Goal: Communication & Community: Share content

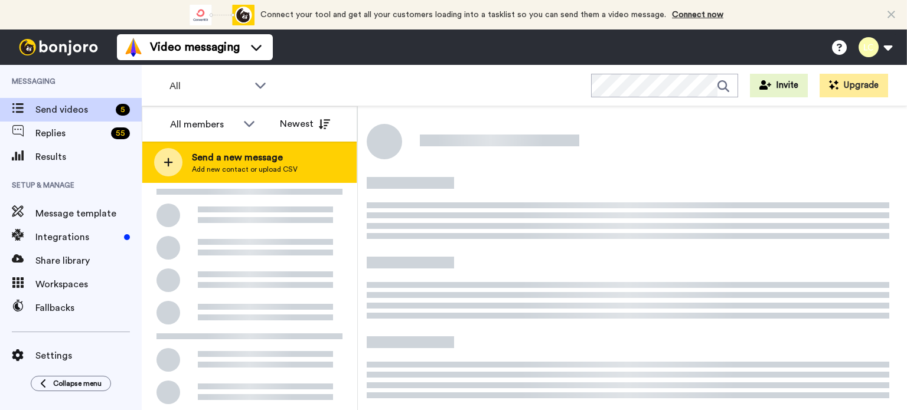
click at [264, 159] on span "Send a new message" at bounding box center [245, 158] width 106 height 14
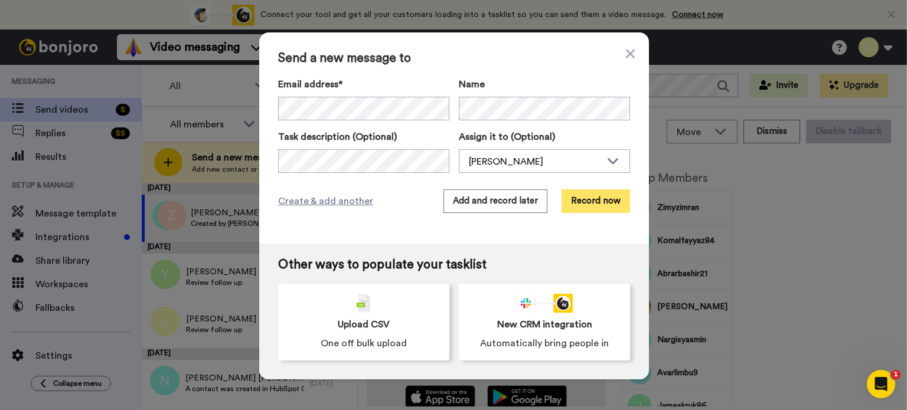
click at [590, 200] on button "Record now" at bounding box center [595, 202] width 68 height 24
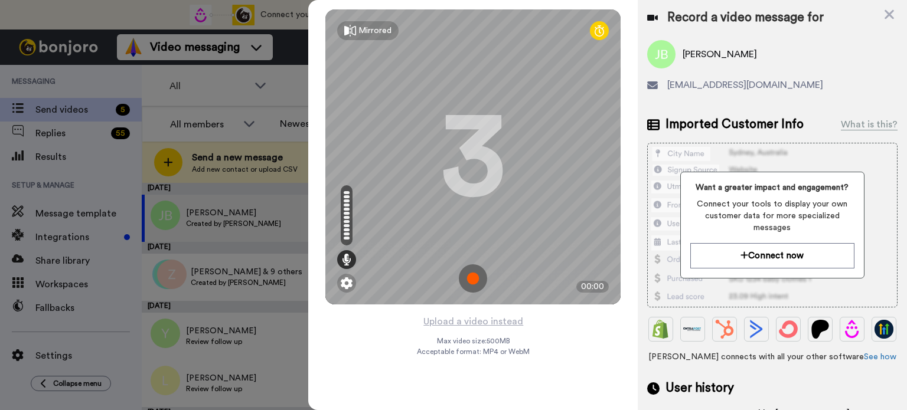
click at [472, 273] on img at bounding box center [473, 278] width 28 height 28
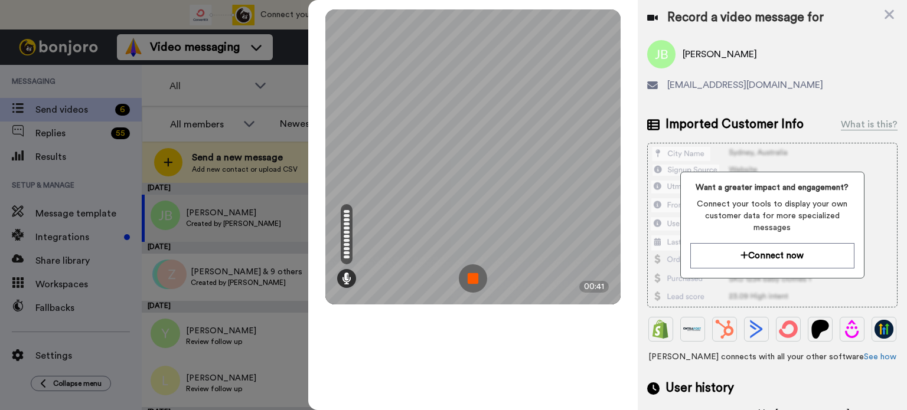
click at [472, 273] on img at bounding box center [473, 278] width 28 height 28
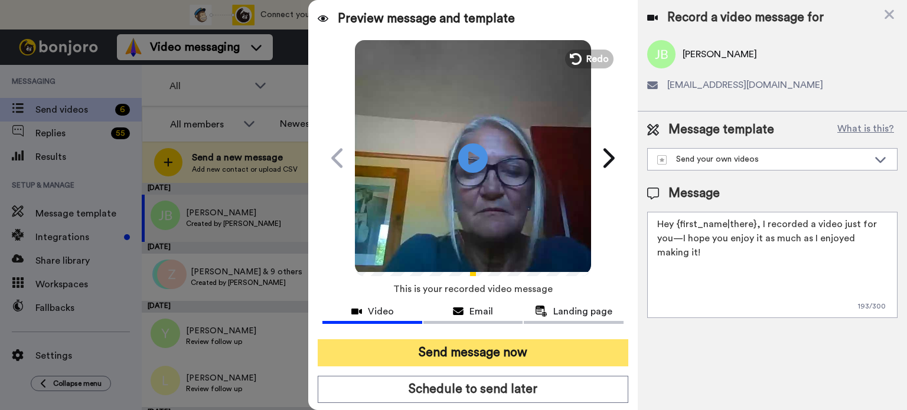
click at [511, 347] on button "Send message now" at bounding box center [473, 352] width 311 height 27
